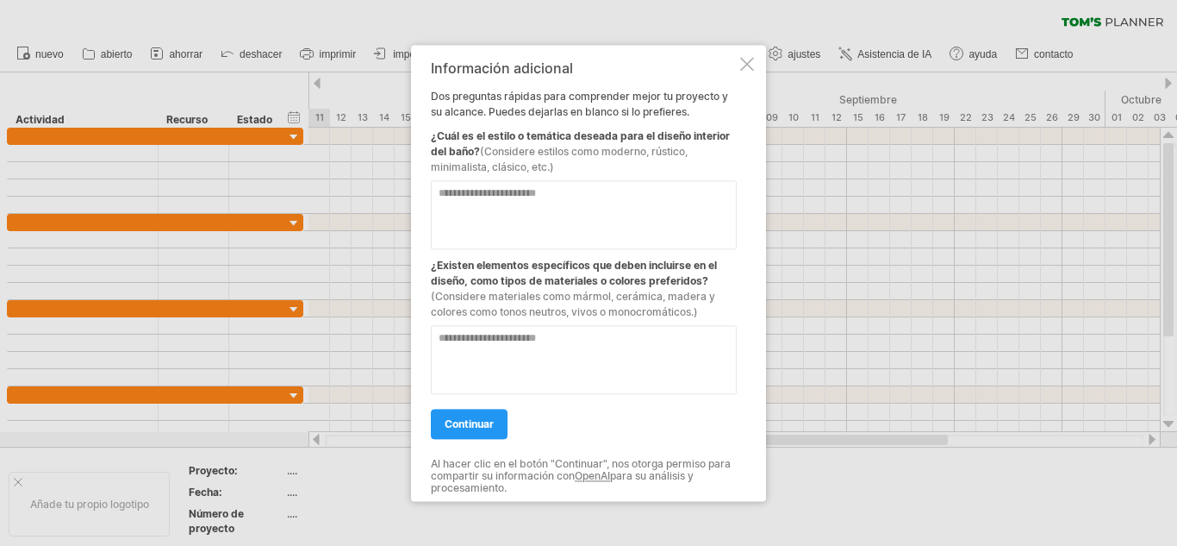
click at [684, 147] on font "(Considere estilos como moderno, rústico, minimalista, clásico, etc.)" at bounding box center [559, 159] width 257 height 28
click at [471, 430] on link "continuar" at bounding box center [469, 424] width 77 height 30
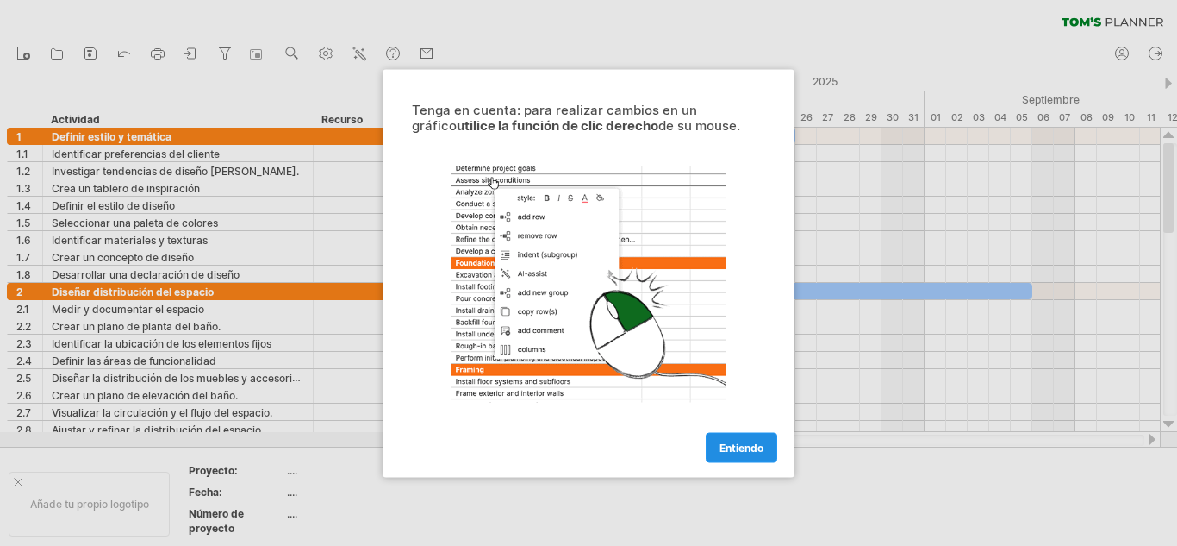
click at [729, 452] on font "Entiendo" at bounding box center [742, 446] width 44 height 13
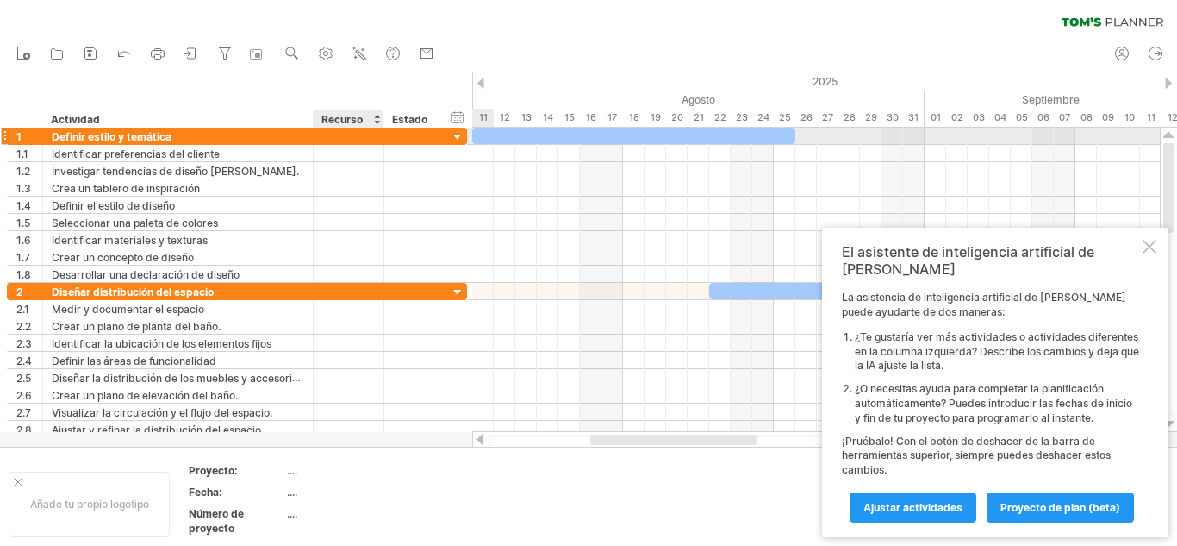
click at [373, 129] on div at bounding box center [348, 136] width 53 height 16
click at [461, 135] on div at bounding box center [458, 137] width 16 height 16
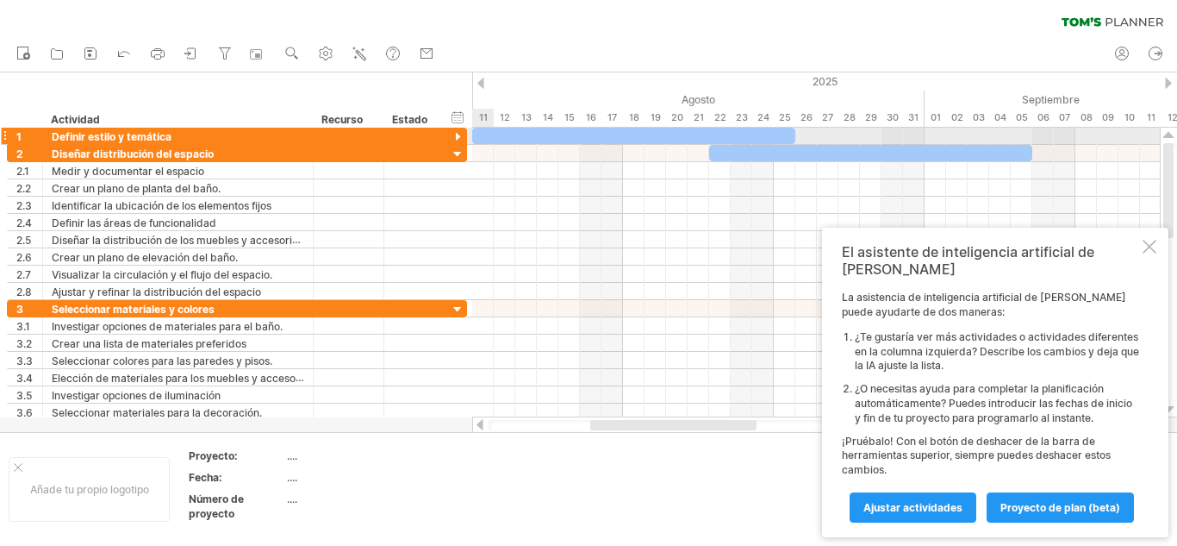
click at [461, 135] on div at bounding box center [458, 137] width 16 height 16
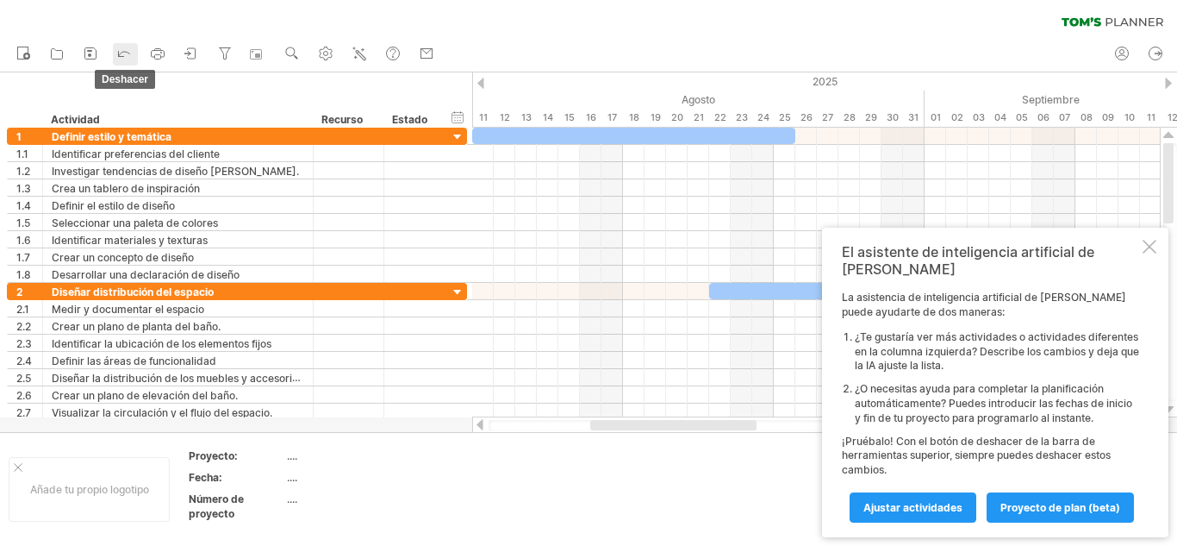
click at [115, 47] on link "deshacer" at bounding box center [125, 54] width 25 height 22
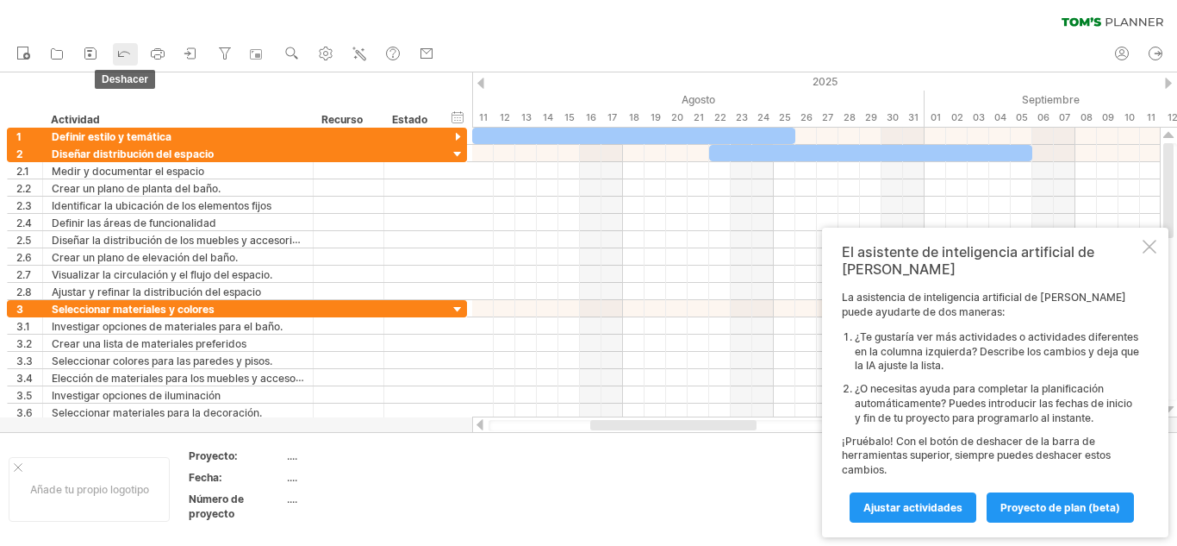
click at [115, 47] on link "deshacer" at bounding box center [125, 54] width 25 height 22
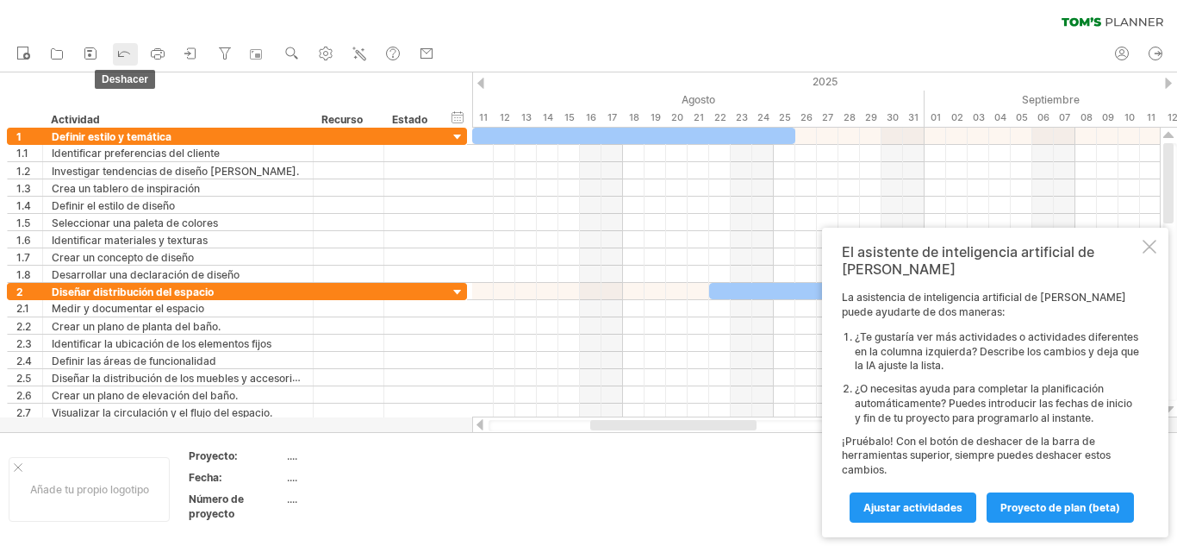
click at [115, 47] on link "deshacer" at bounding box center [125, 54] width 25 height 22
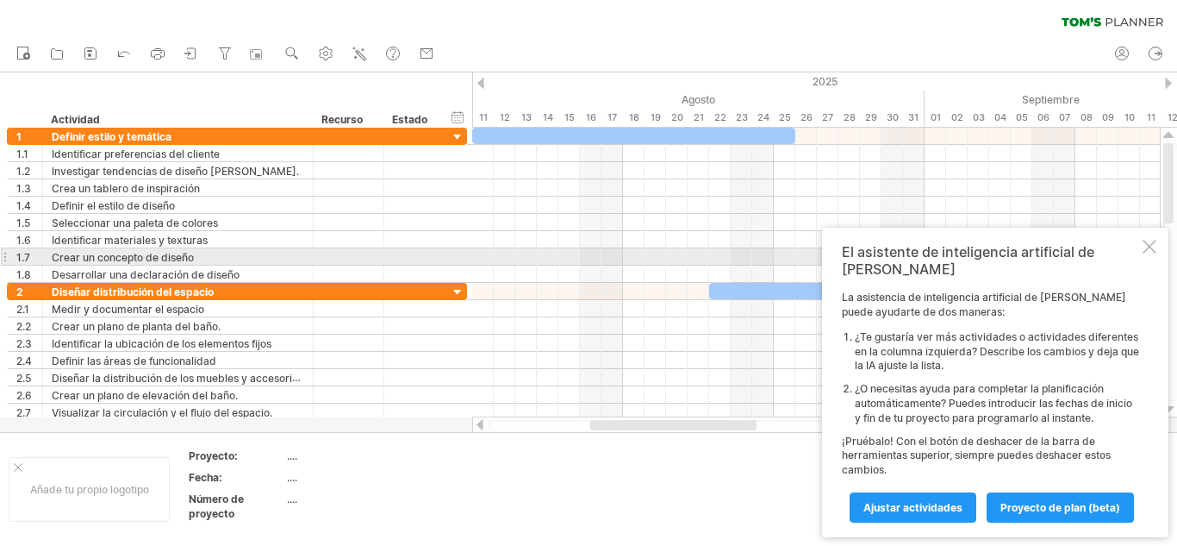
click at [1146, 253] on div at bounding box center [1150, 247] width 14 height 14
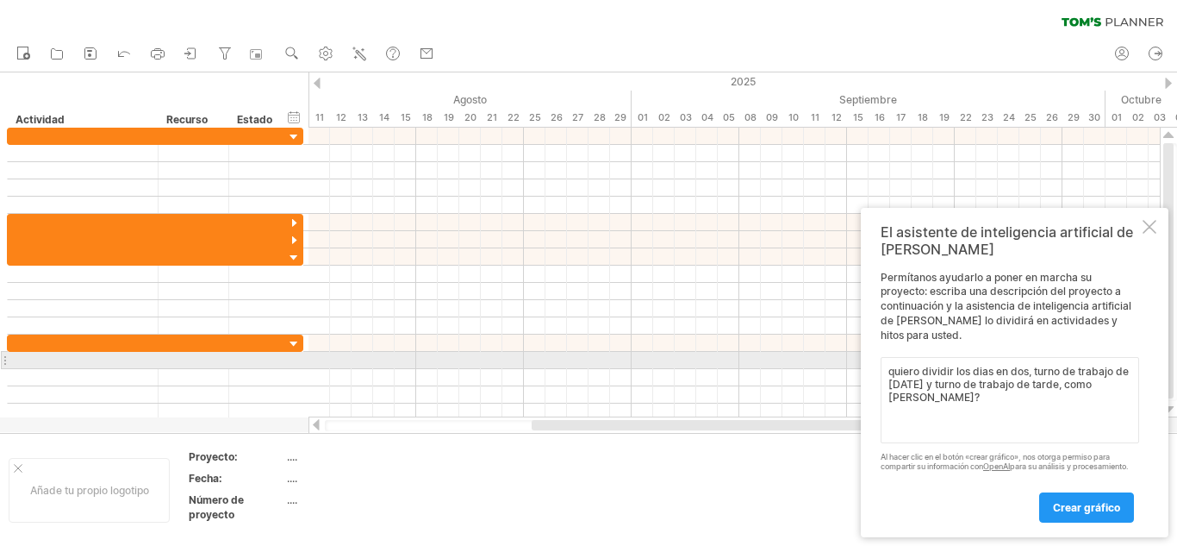
drag, startPoint x: 1069, startPoint y: 376, endPoint x: 881, endPoint y: 368, distance: 188.1
click at [879, 366] on div "El asistente de inteligencia artificial de Tom Permítanos ayudarlo a poner en m…" at bounding box center [1015, 372] width 308 height 329
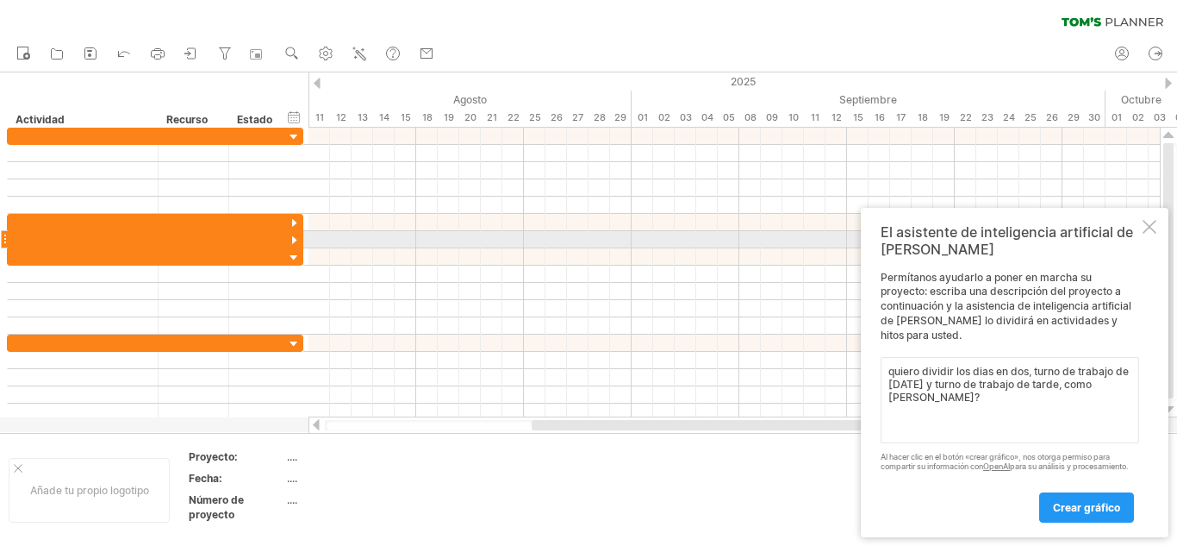
type textarea "quiero dividir los dias en dos, turno de trabajo de mañana y turno de trabajo d…"
click at [1156, 232] on div at bounding box center [1150, 227] width 14 height 14
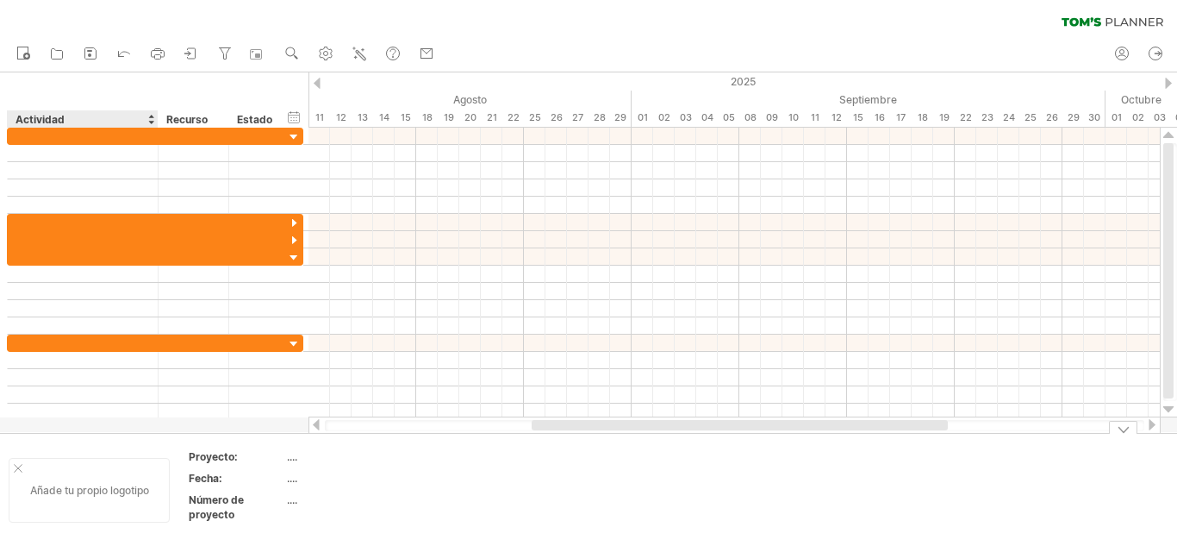
click at [16, 464] on div at bounding box center [18, 468] width 9 height 9
drag, startPoint x: 122, startPoint y: 455, endPoint x: 132, endPoint y: 472, distance: 19.7
click at [124, 455] on div "...." at bounding box center [181, 456] width 145 height 15
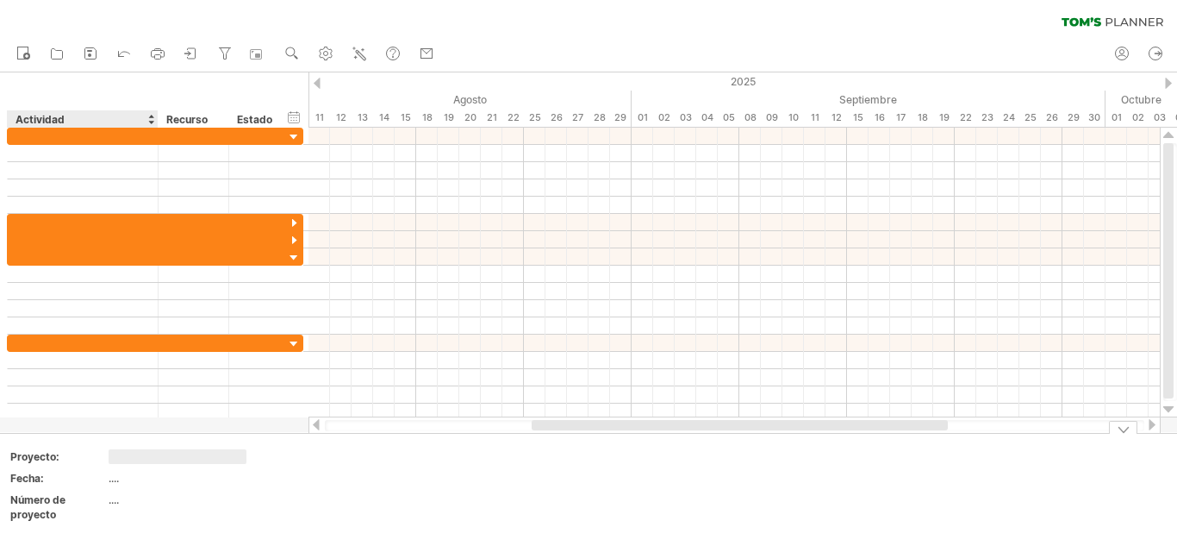
click at [119, 474] on font "...." at bounding box center [114, 477] width 10 height 13
click at [118, 482] on font "...." at bounding box center [114, 477] width 10 height 13
click at [1129, 429] on div at bounding box center [1123, 427] width 28 height 13
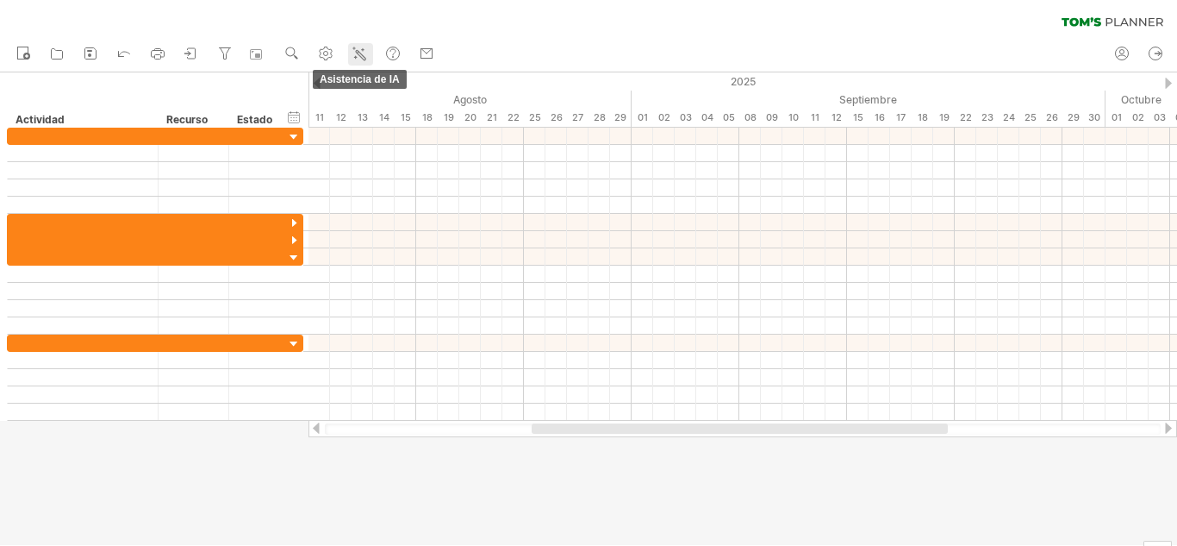
click at [350, 47] on link "Asistencia de IA" at bounding box center [360, 54] width 25 height 22
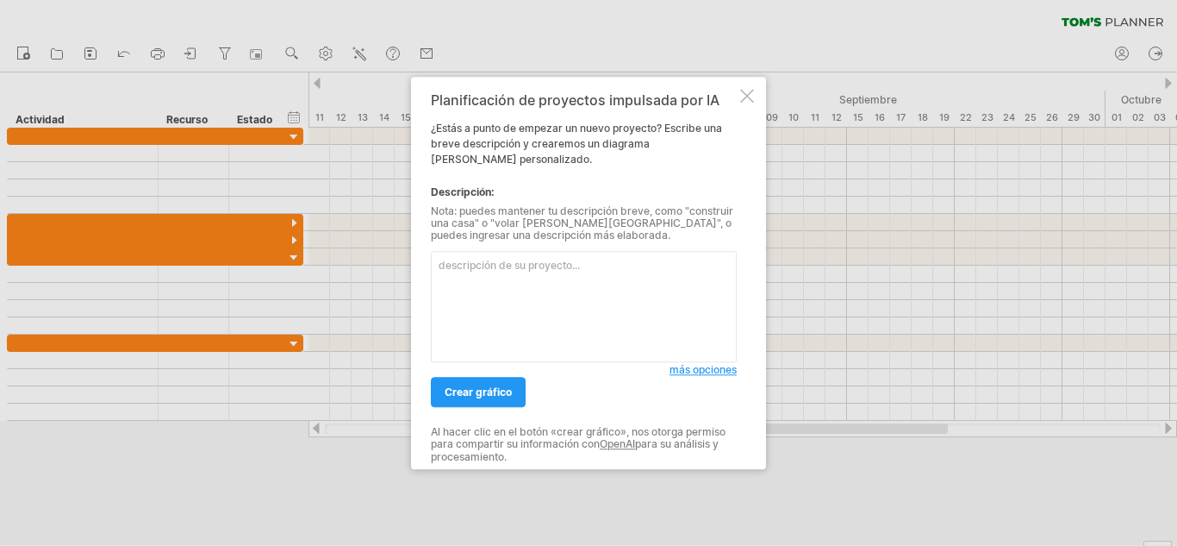
click at [704, 371] on font "más opciones" at bounding box center [703, 369] width 67 height 13
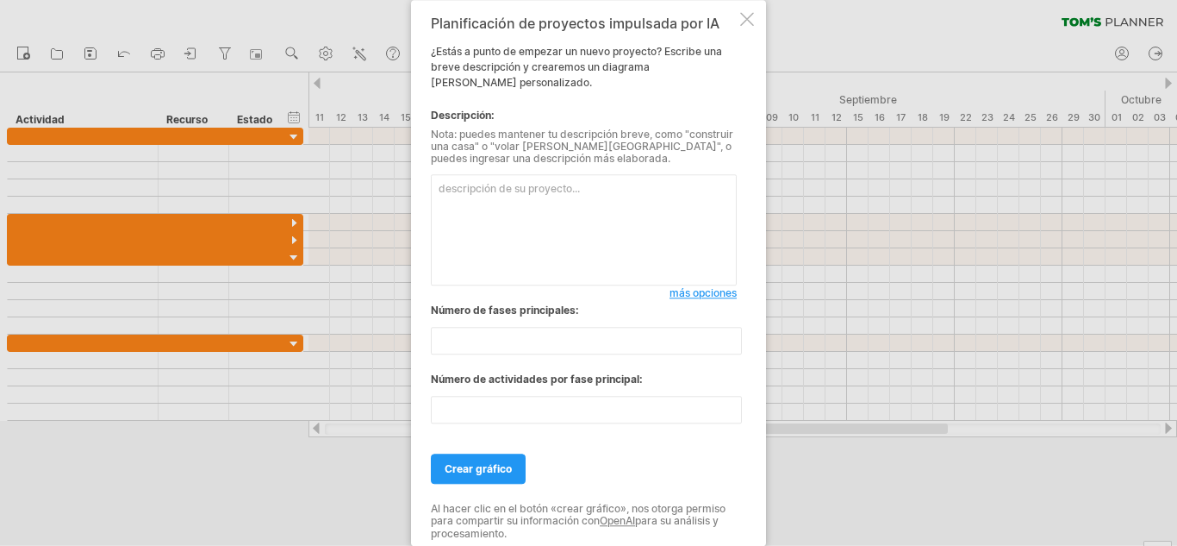
click at [742, 14] on div at bounding box center [747, 19] width 14 height 14
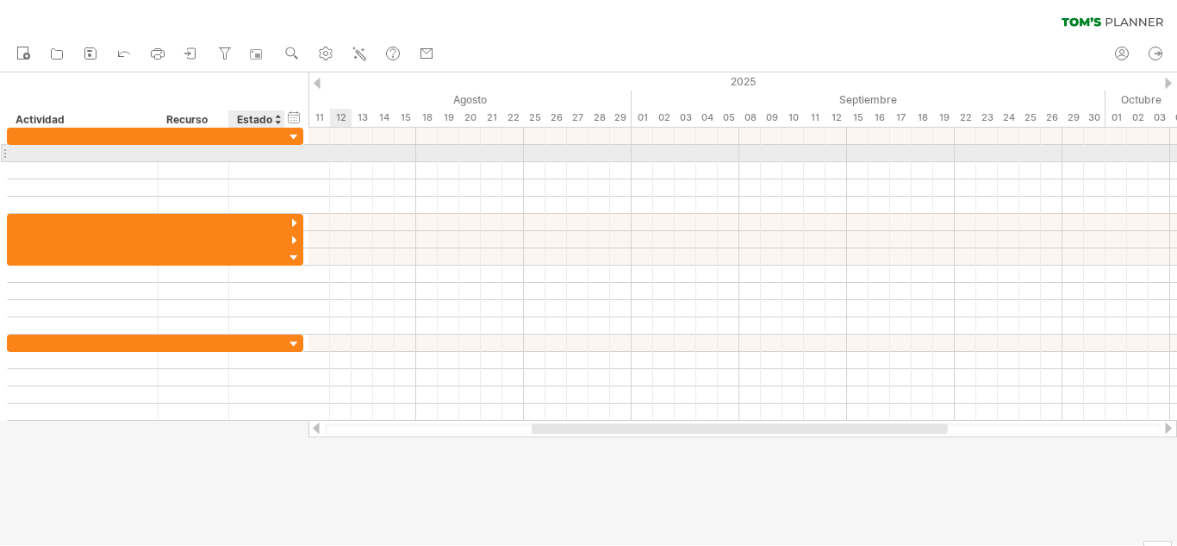
click at [245, 149] on div at bounding box center [257, 153] width 38 height 16
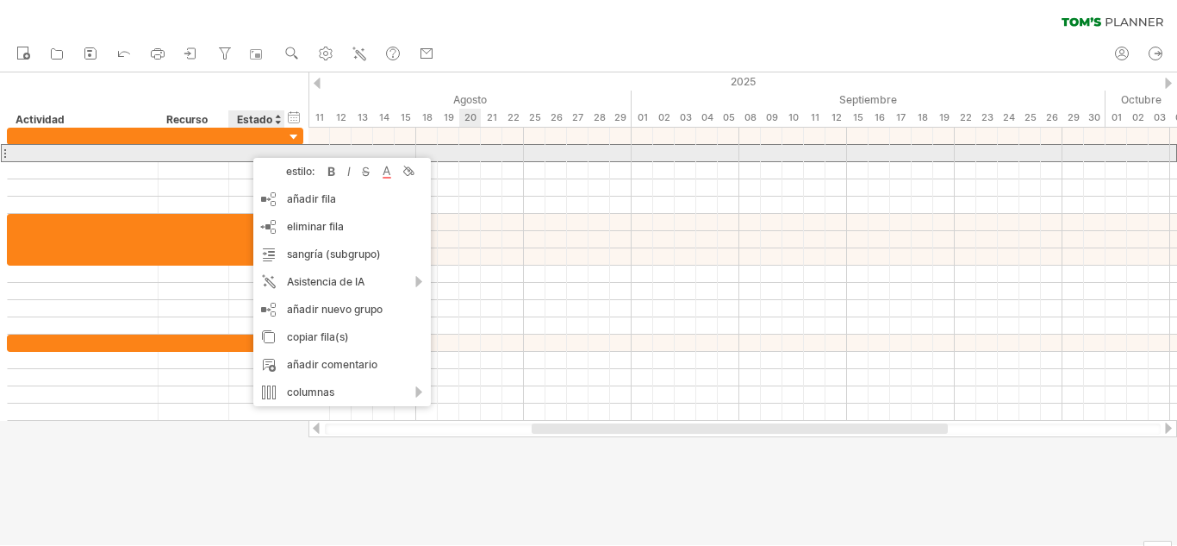
click at [228, 153] on div at bounding box center [226, 153] width 9 height 17
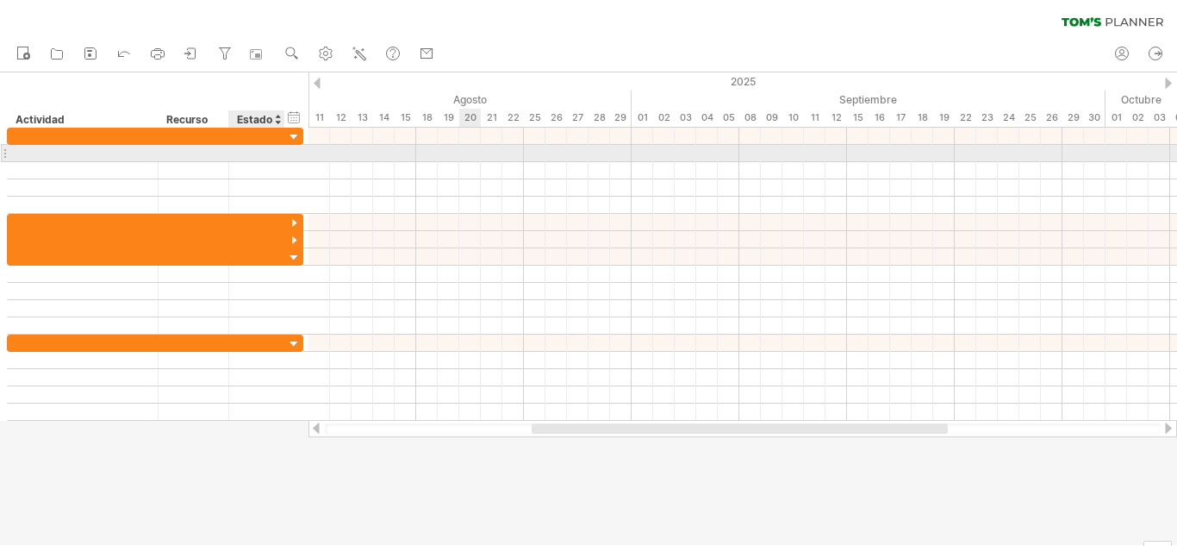
click at [228, 153] on div at bounding box center [226, 153] width 9 height 17
click at [206, 150] on div at bounding box center [193, 153] width 53 height 16
type input "*"
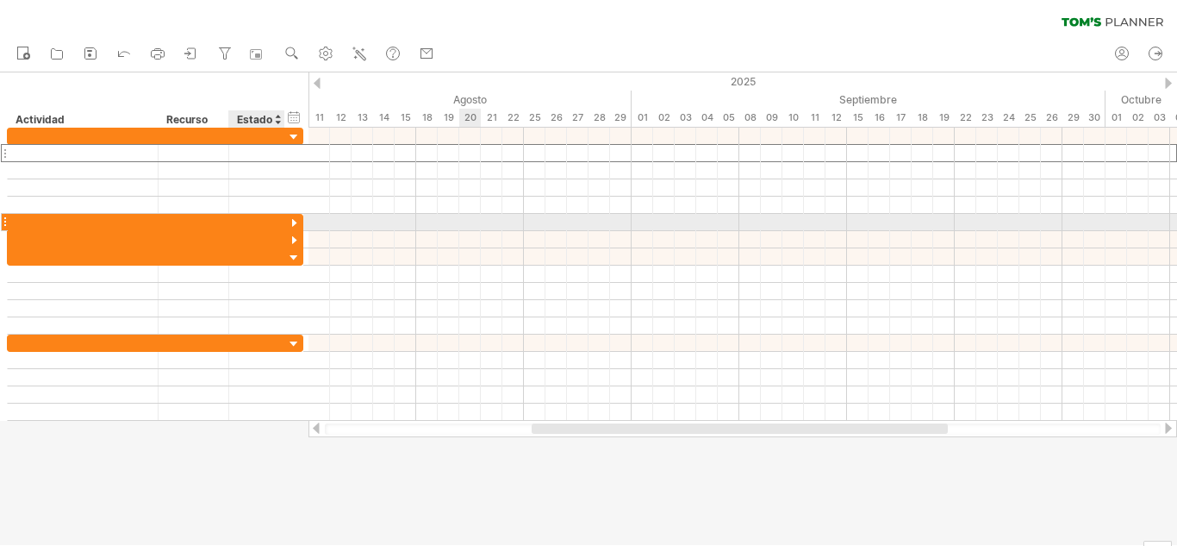
click at [295, 220] on div at bounding box center [294, 223] width 16 height 16
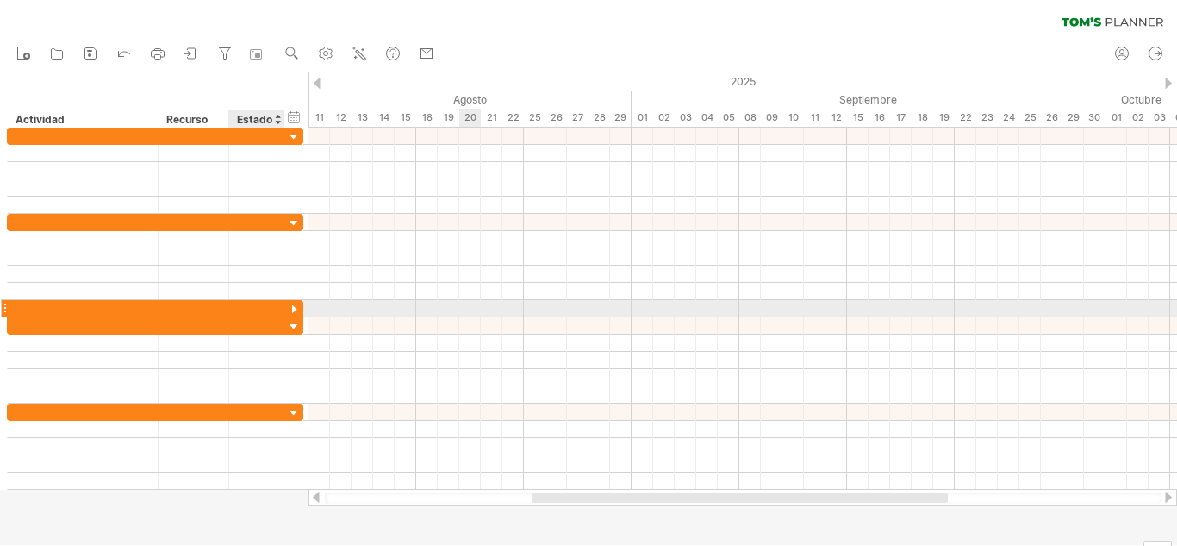
click at [294, 302] on div at bounding box center [294, 310] width 16 height 16
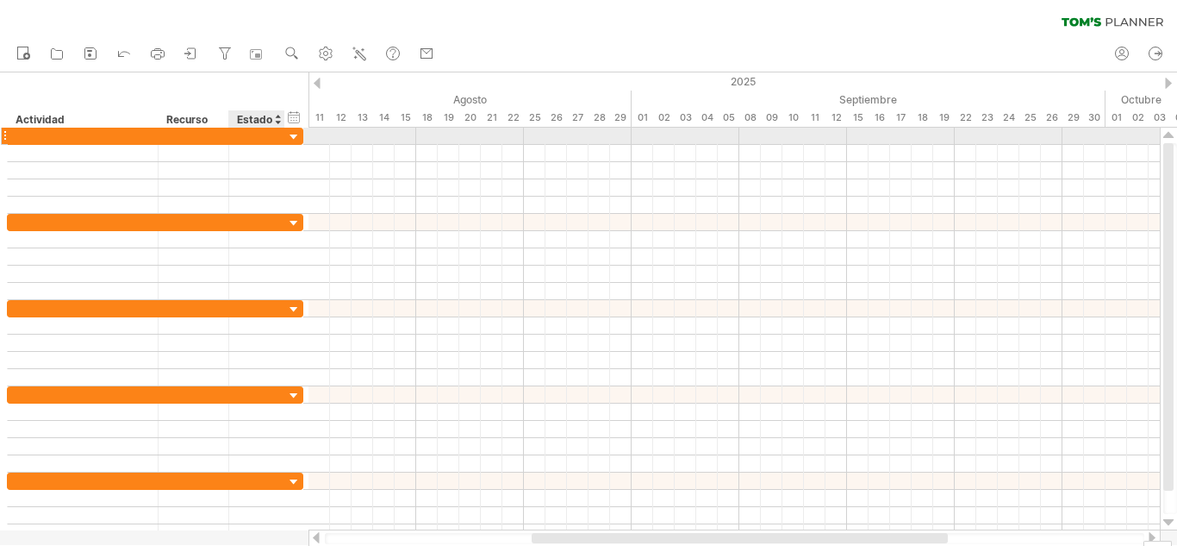
click at [255, 129] on div at bounding box center [257, 136] width 38 height 16
type input "**********"
click at [71, 134] on div at bounding box center [82, 136] width 133 height 16
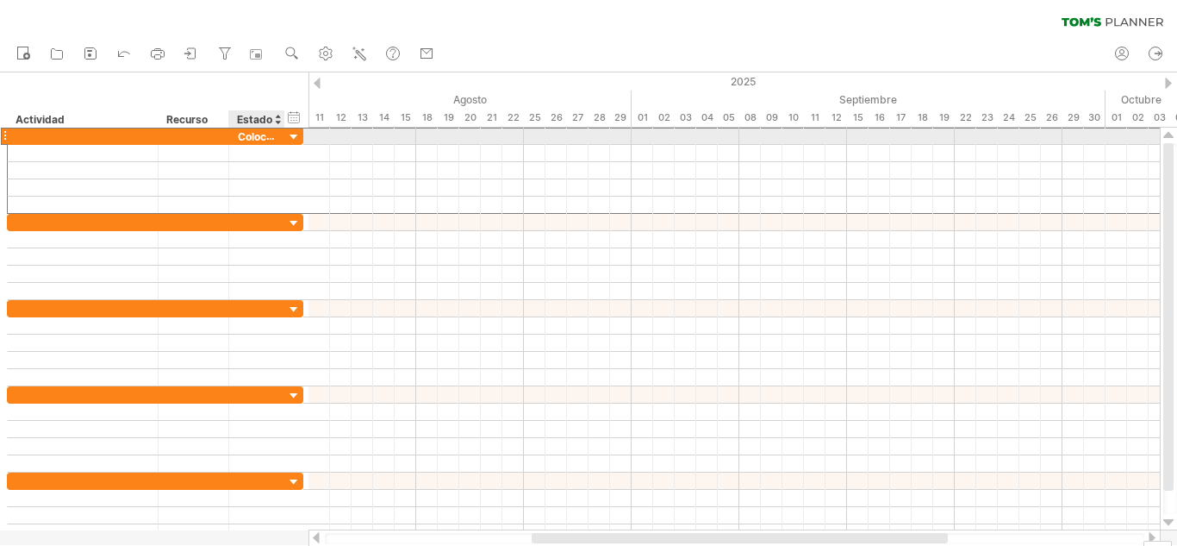
click at [257, 130] on font "Colocar mensulas para baño y bidet" at bounding box center [328, 136] width 181 height 14
click at [262, 136] on font "Colocar mensulas para baño y bidet" at bounding box center [328, 136] width 181 height 14
click at [255, 136] on font "Colocar mensulas para baño y bidet" at bounding box center [328, 136] width 181 height 14
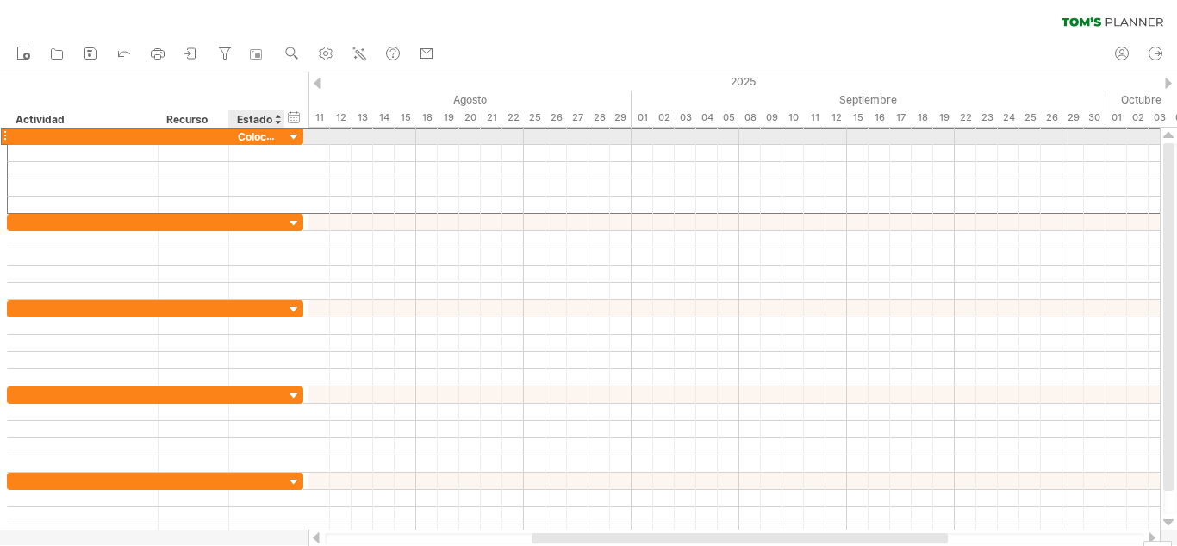
click at [254, 136] on font "Colocar mensulas para baño y bidet" at bounding box center [328, 136] width 181 height 14
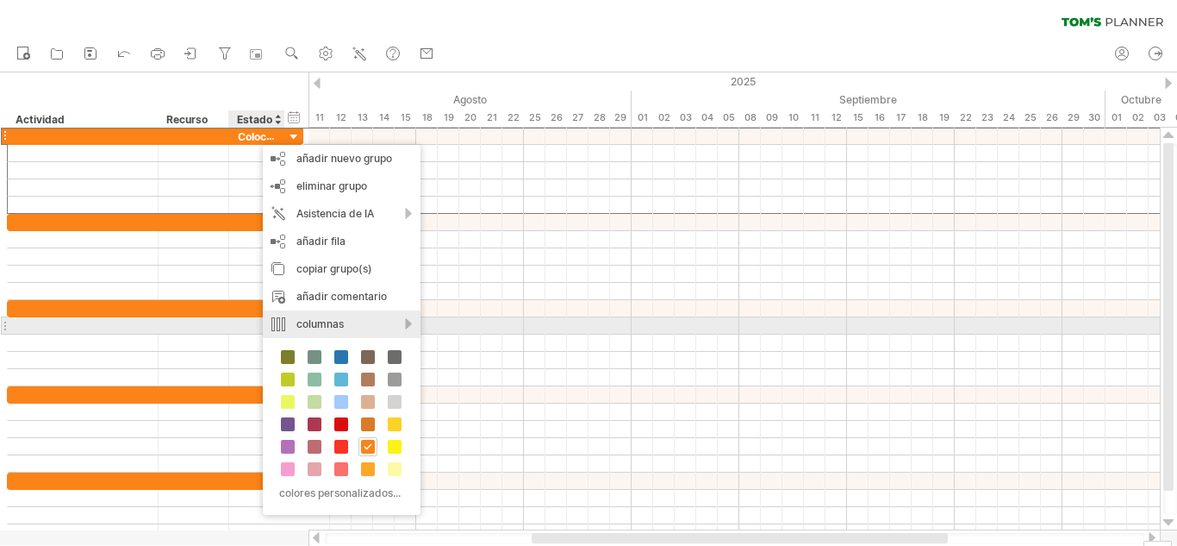
click at [315, 318] on font "columnas" at bounding box center [319, 323] width 47 height 13
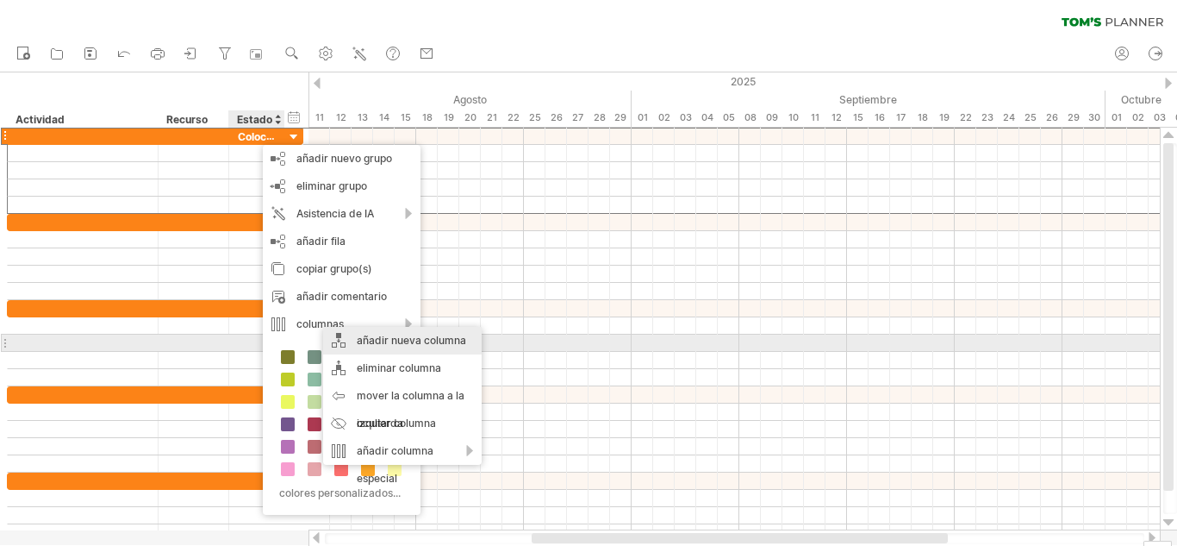
click at [329, 337] on div "añadir nueva columna" at bounding box center [402, 341] width 159 height 28
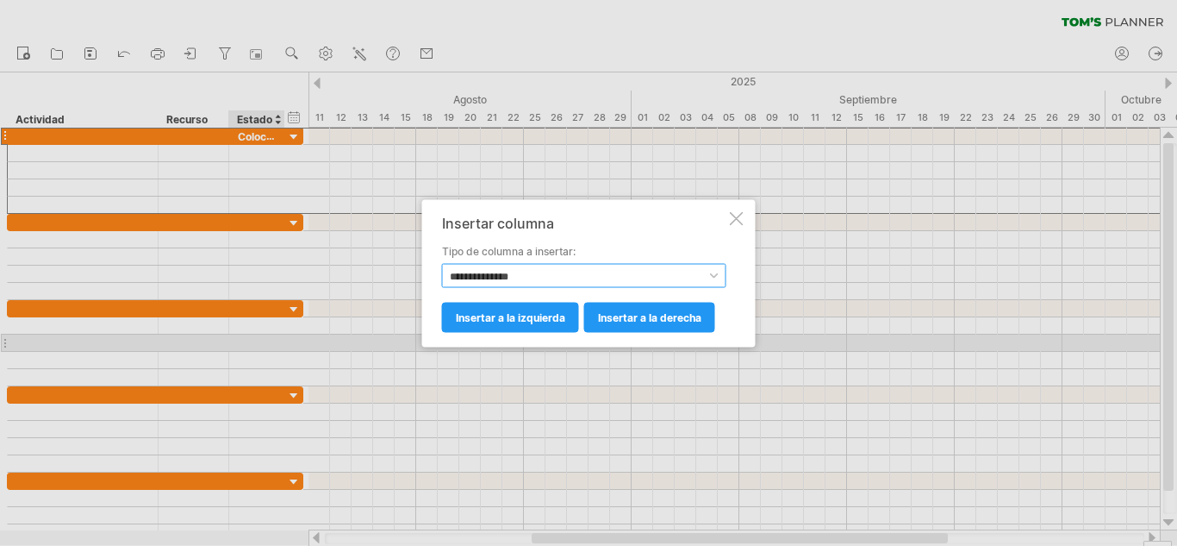
click at [579, 269] on select "**********" at bounding box center [584, 275] width 284 height 24
click at [734, 212] on div at bounding box center [737, 218] width 14 height 14
